Goal: Task Accomplishment & Management: Manage account settings

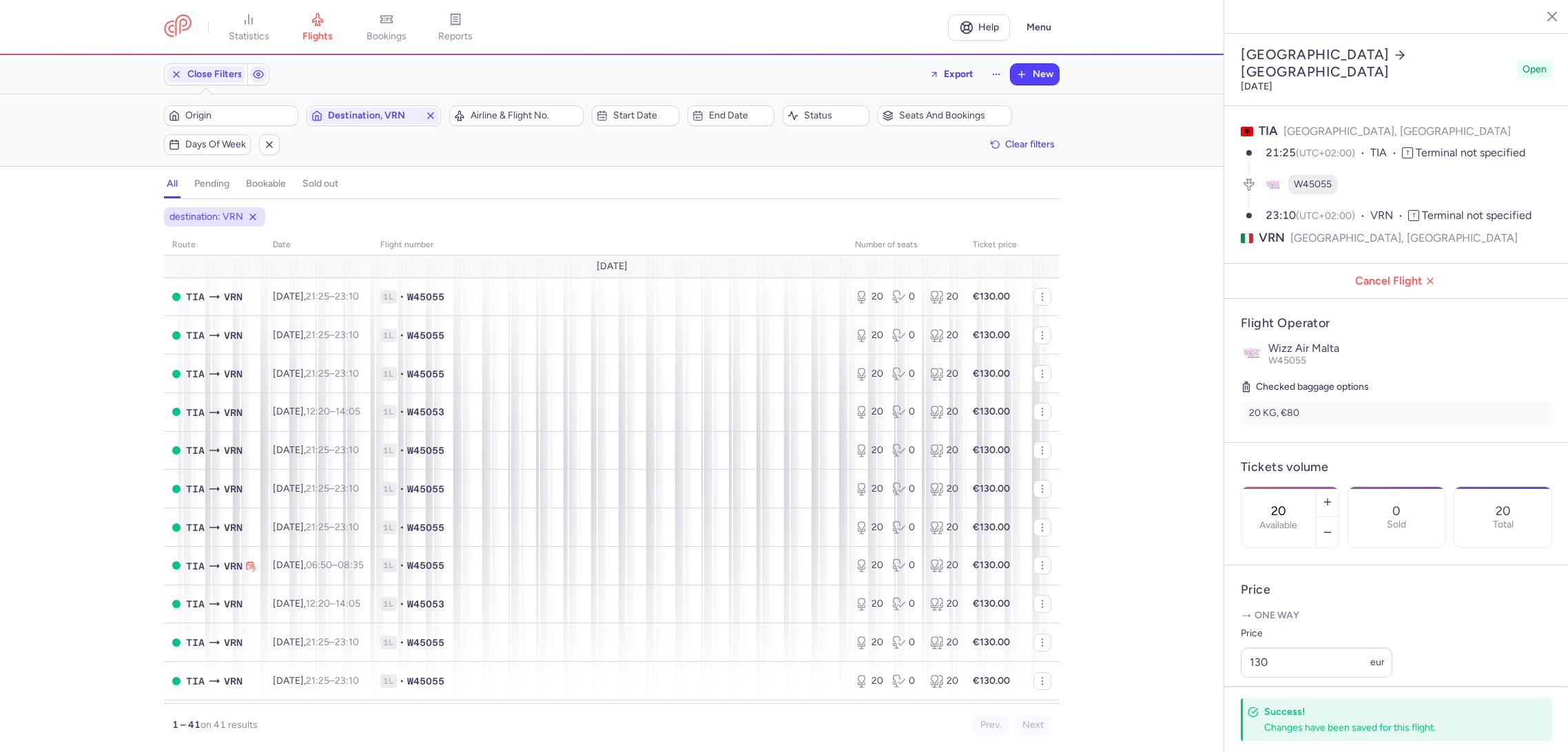
select select "days"
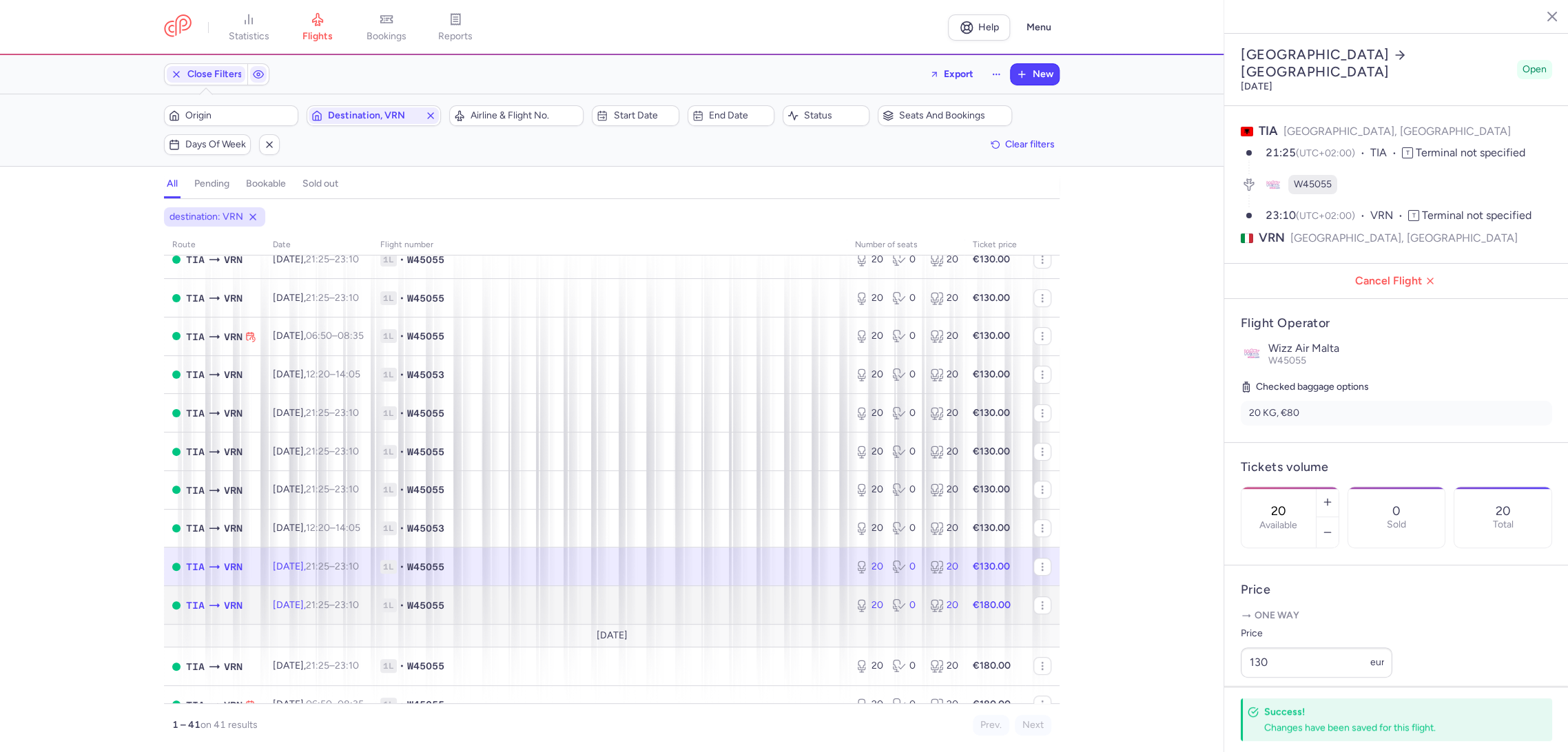
click at [762, 605] on span "1L • W45055" at bounding box center [610, 605] width 458 height 14
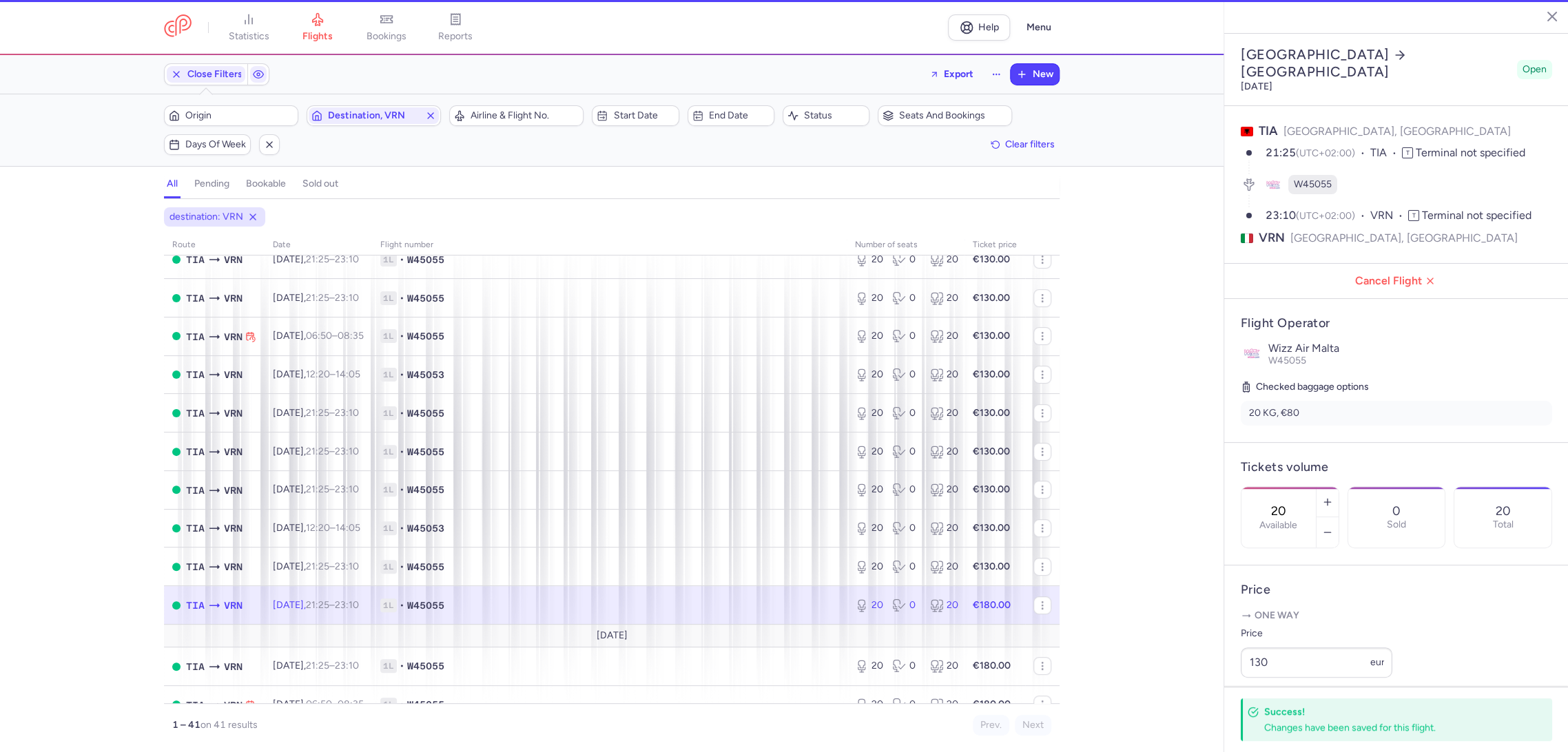
type input "13"
select select "hours"
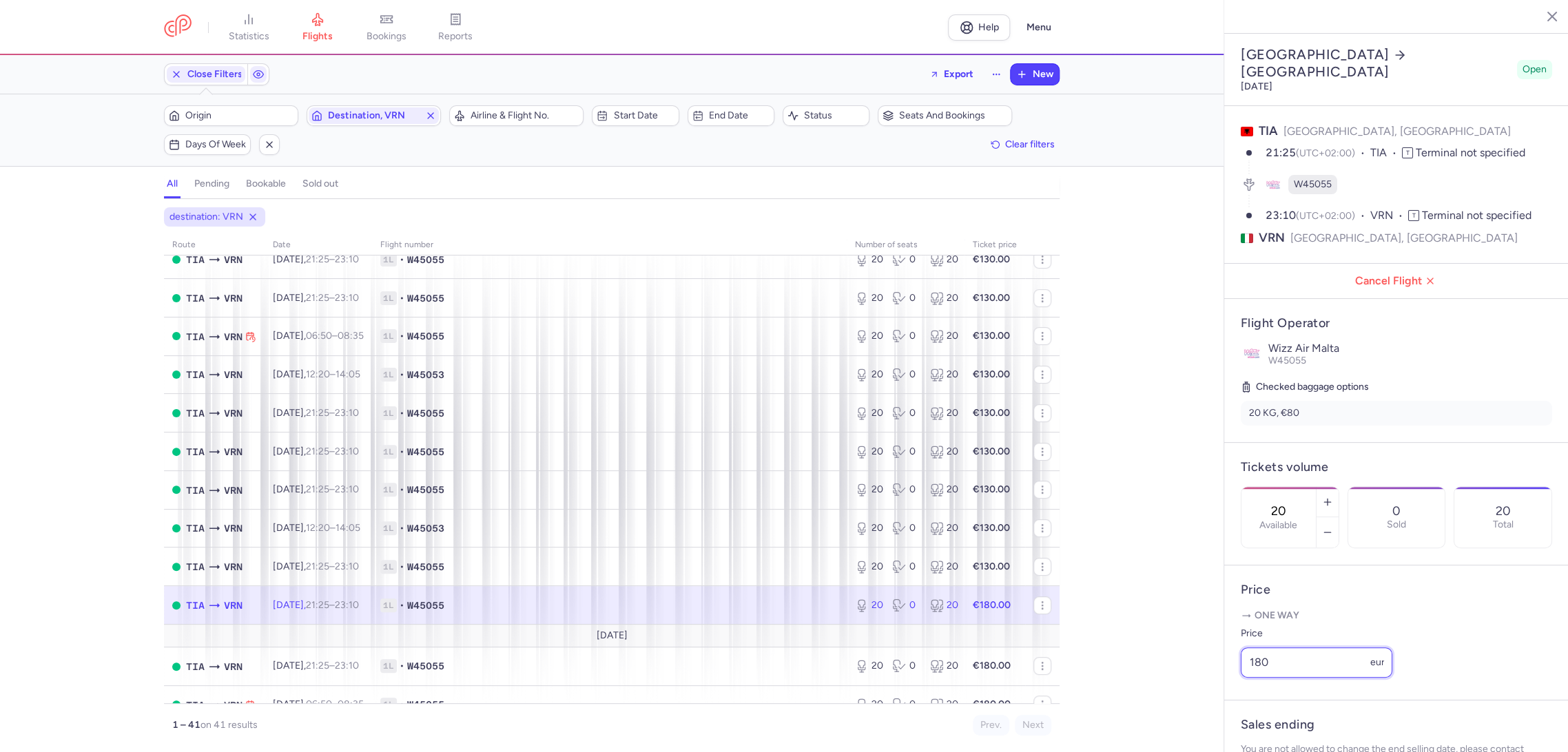
drag, startPoint x: 1270, startPoint y: 676, endPoint x: 1235, endPoint y: 682, distance: 35.5
click at [1235, 682] on article "Price One way Price 180 eur" at bounding box center [1396, 633] width 345 height 135
type input "130"
click at [1285, 732] on button "Save changes" at bounding box center [1286, 725] width 92 height 30
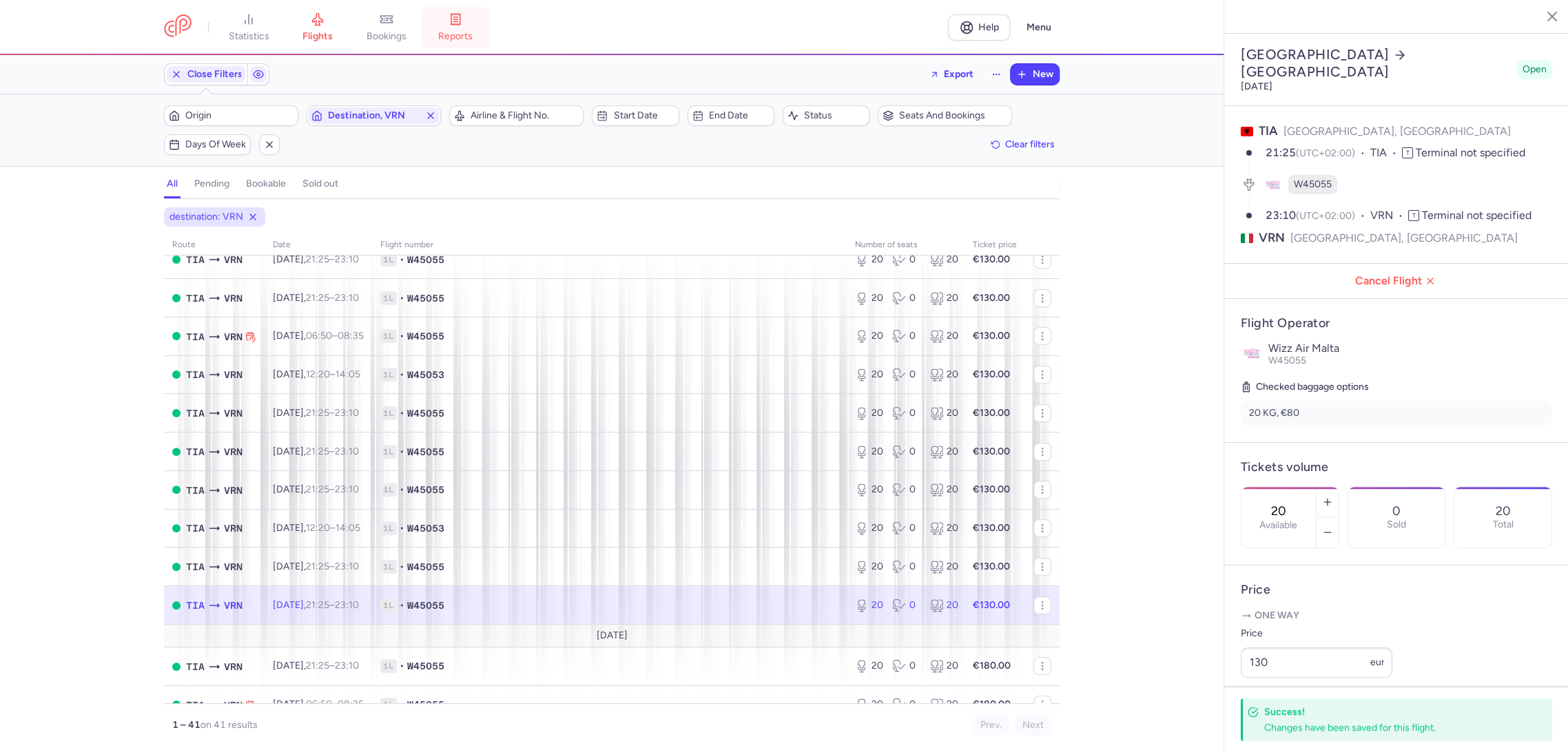
click at [462, 16] on icon at bounding box center [455, 19] width 14 height 14
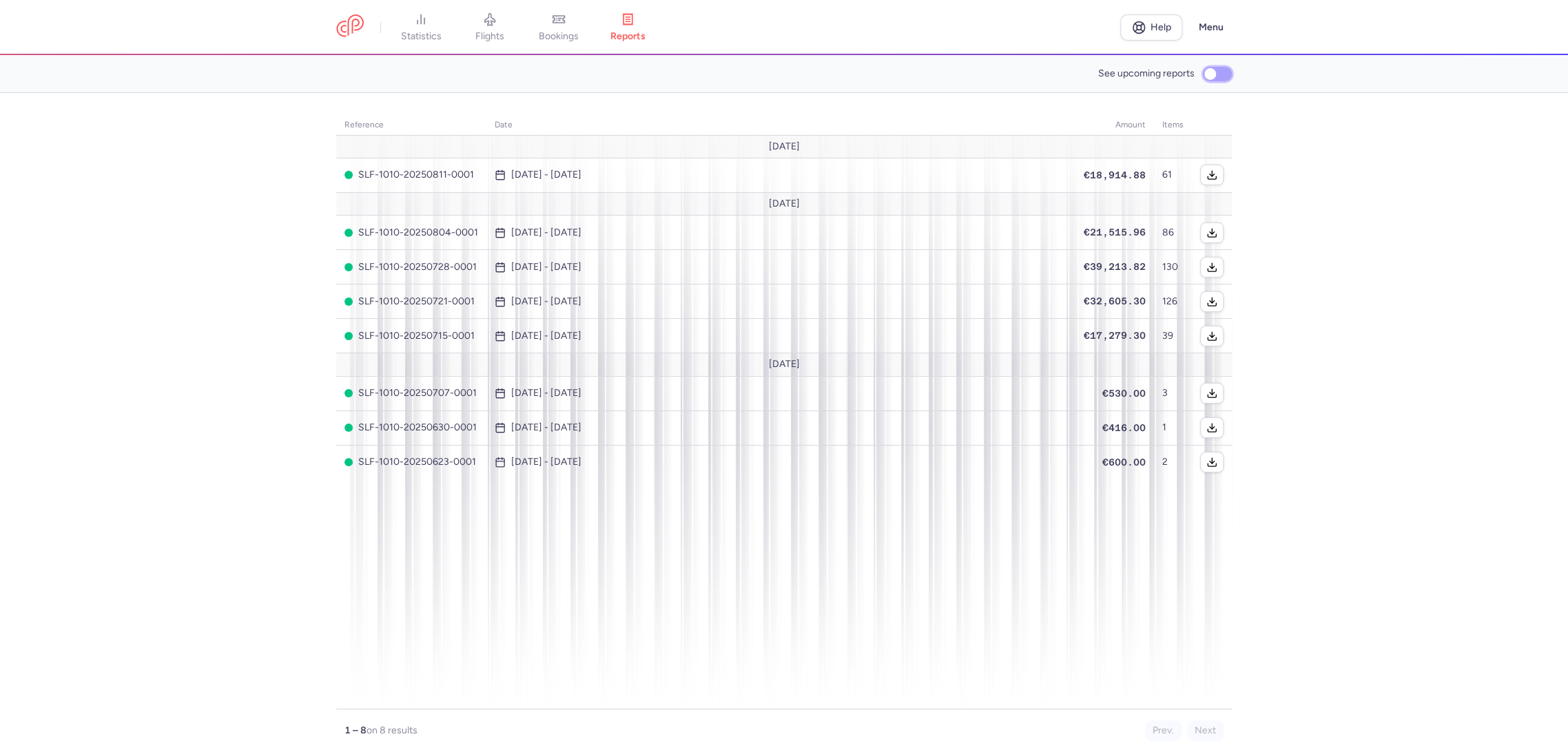
click at [1218, 67] on input "See upcoming reports" at bounding box center [1217, 74] width 29 height 14
checkbox input "true"
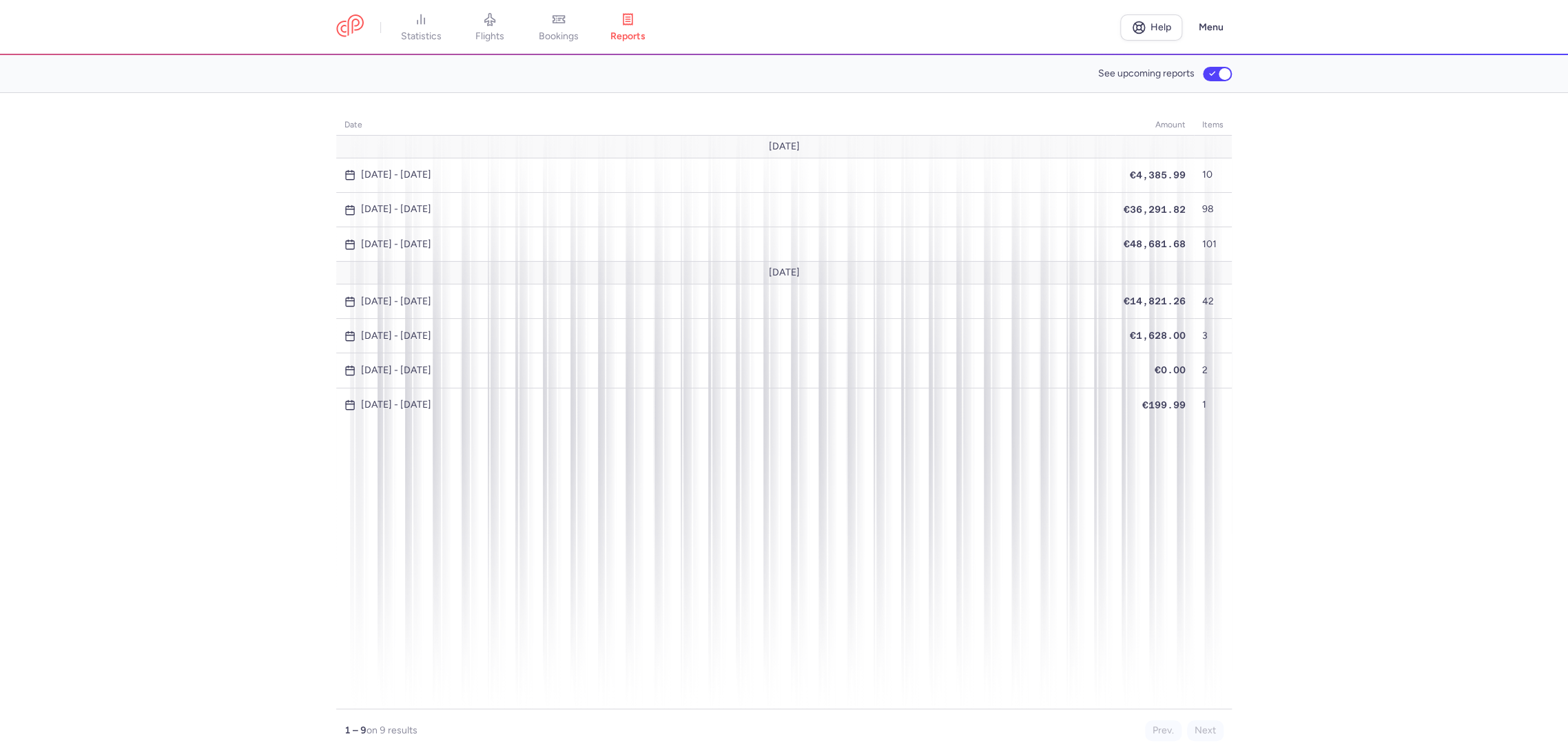
drag, startPoint x: 567, startPoint y: 27, endPoint x: 556, endPoint y: 38, distance: 15.6
click at [568, 27] on link "bookings" at bounding box center [559, 28] width 69 height 30
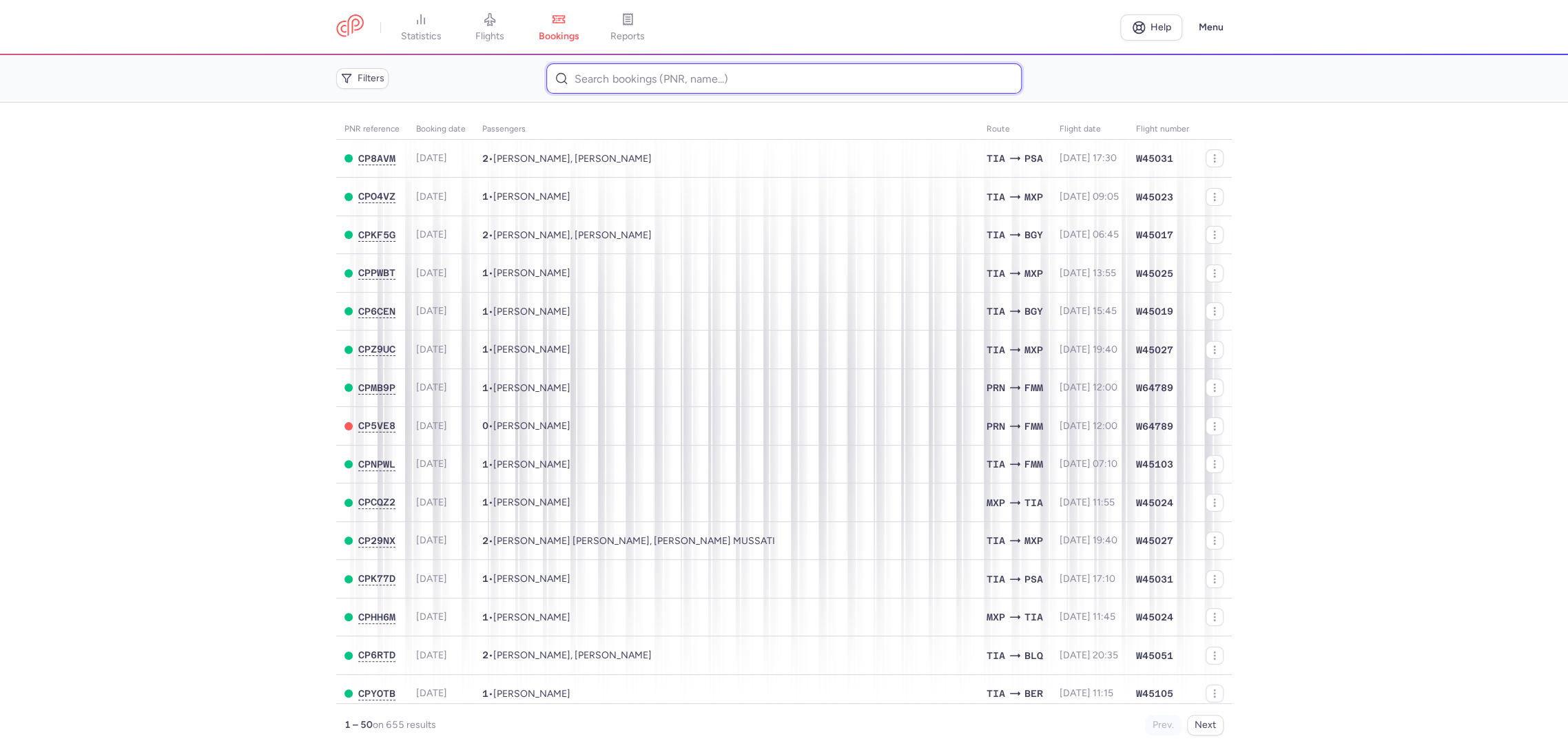
click at [613, 81] on input at bounding box center [783, 79] width 474 height 30
paste input "[PERSON_NAME]"
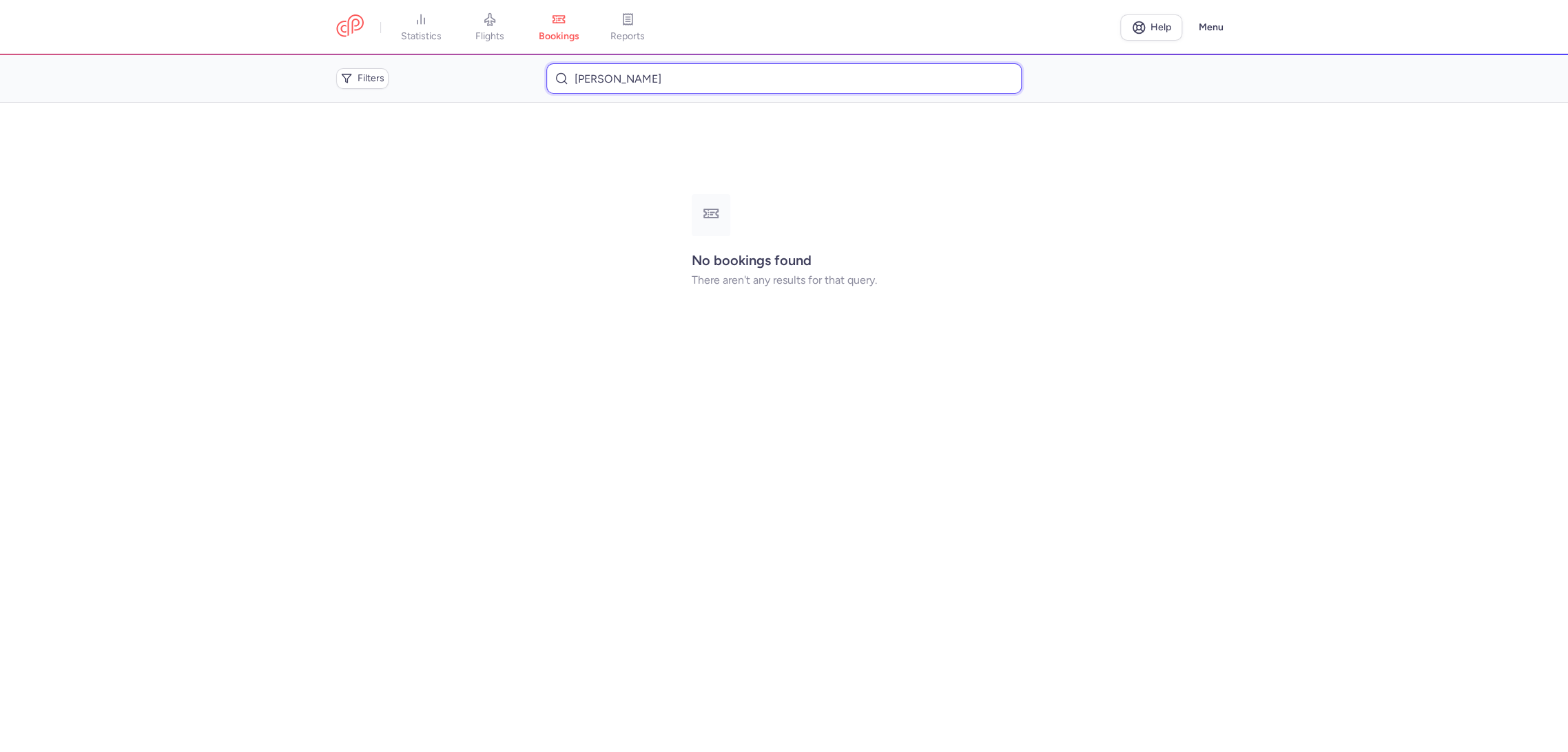
type input "[PERSON_NAME]"
